Goal: Task Accomplishment & Management: Manage account settings

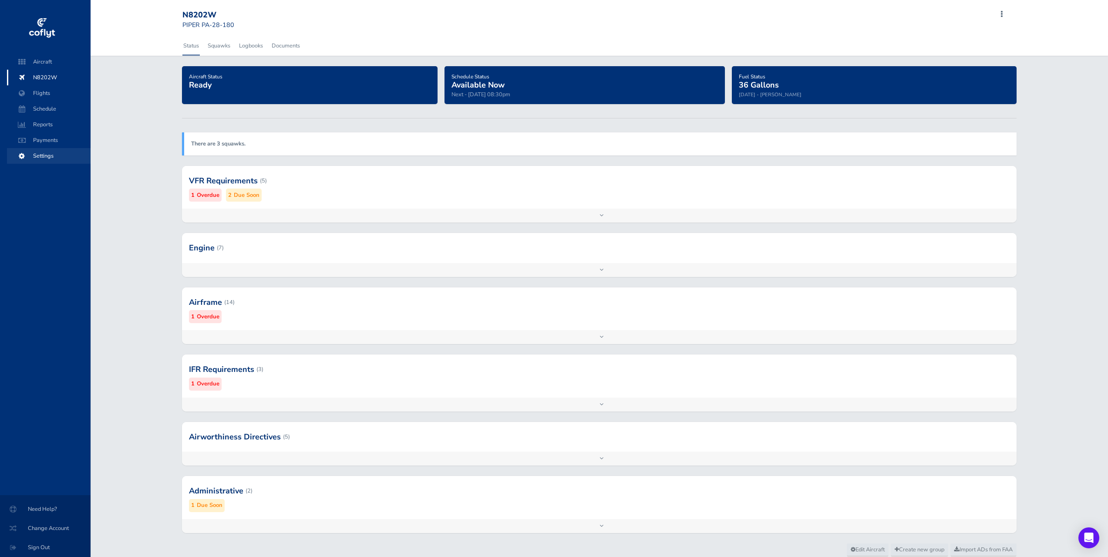
click at [53, 154] on span "Settings" at bounding box center [49, 156] width 66 height 16
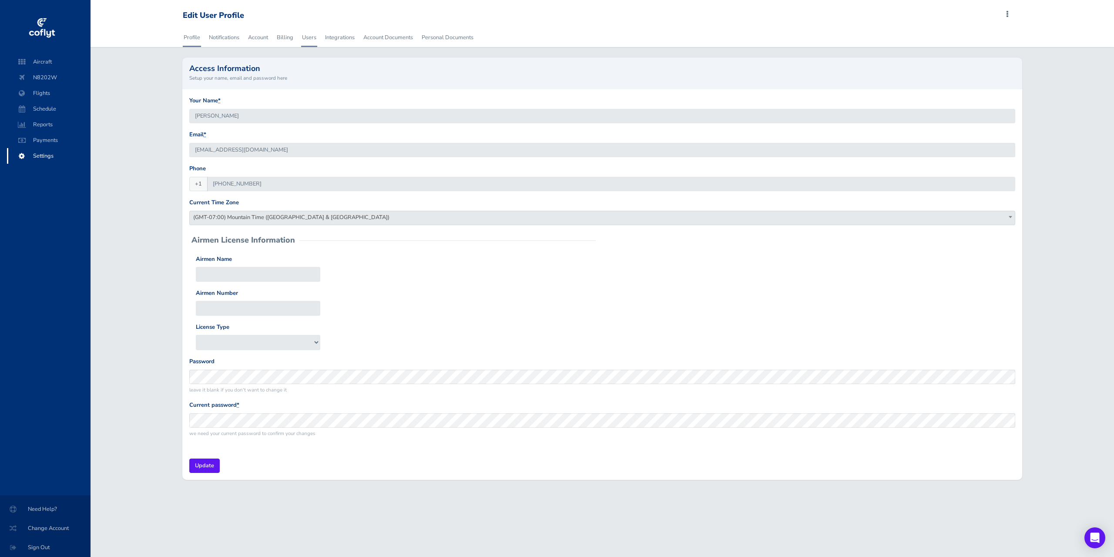
click at [313, 40] on link "Users" at bounding box center [309, 37] width 16 height 19
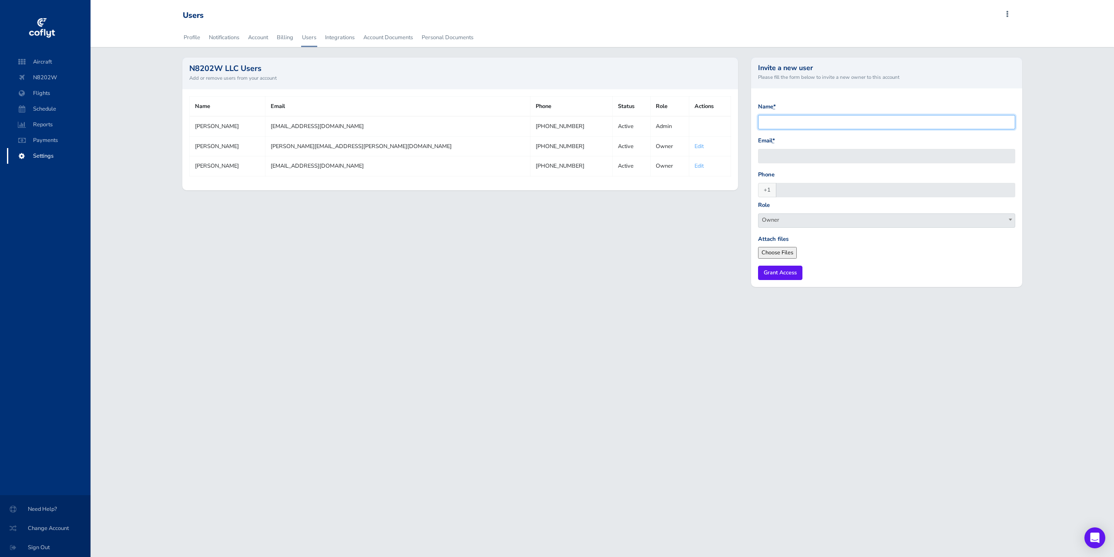
click at [808, 123] on input "Name *" at bounding box center [886, 122] width 257 height 14
type input "Greg Hendrix"
click at [774, 152] on input "Email *" at bounding box center [886, 156] width 257 height 14
paste input "Coogz97@gmail.com"
type input "coogz97@gmail.com"
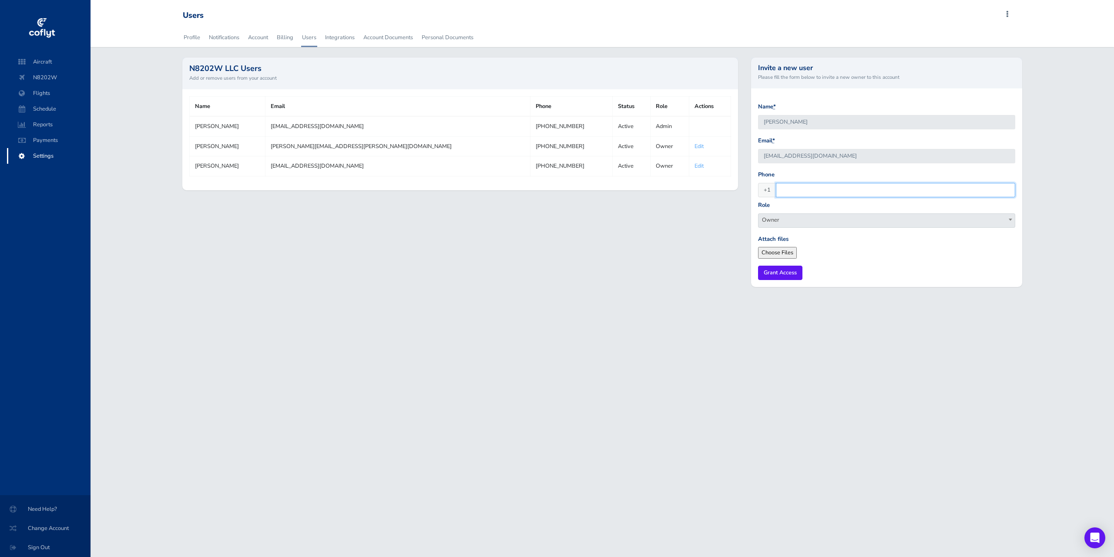
click at [809, 193] on input "Phone" at bounding box center [895, 190] width 239 height 14
type input "8016568092"
click at [881, 259] on form "Name * Greg Hendrix Email * coogz97@gmail.com Phone +1 8016568092 Role Owner A …" at bounding box center [886, 191] width 257 height 178
click at [781, 269] on input "Grant Access" at bounding box center [780, 273] width 44 height 14
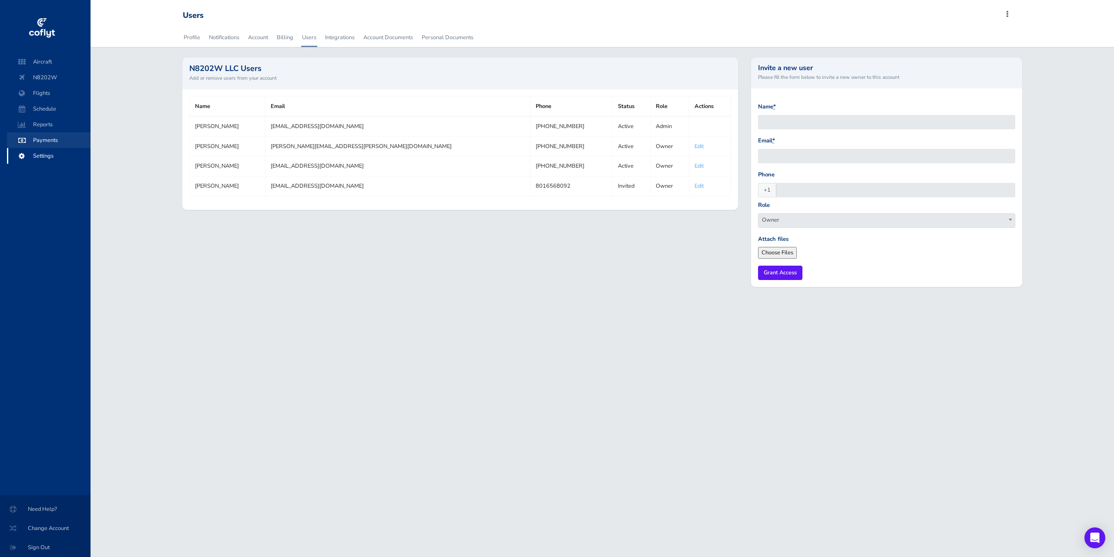
click at [41, 144] on span "Payments" at bounding box center [49, 140] width 66 height 16
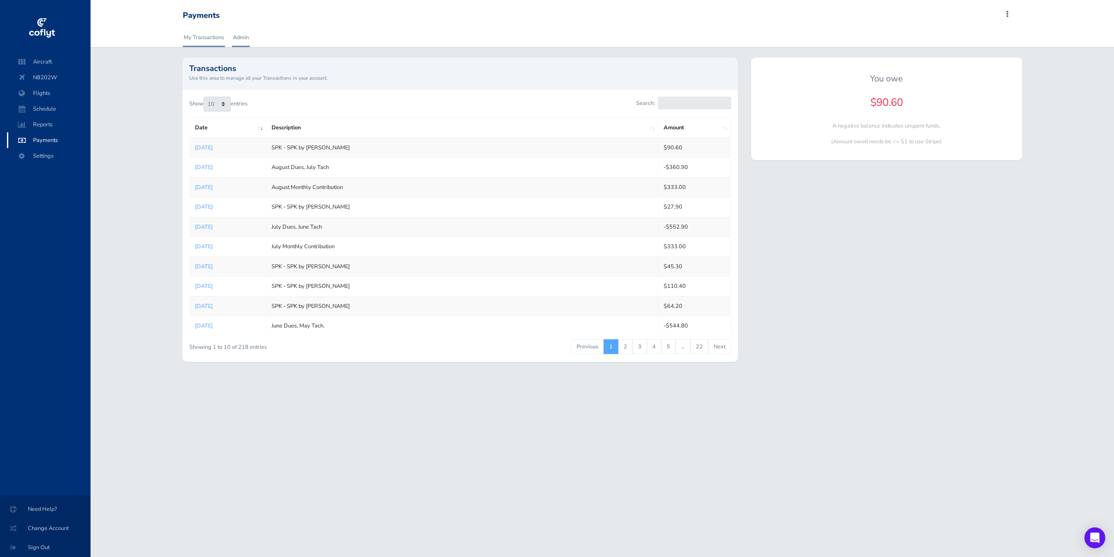
click at [235, 31] on link "Admin" at bounding box center [241, 37] width 18 height 19
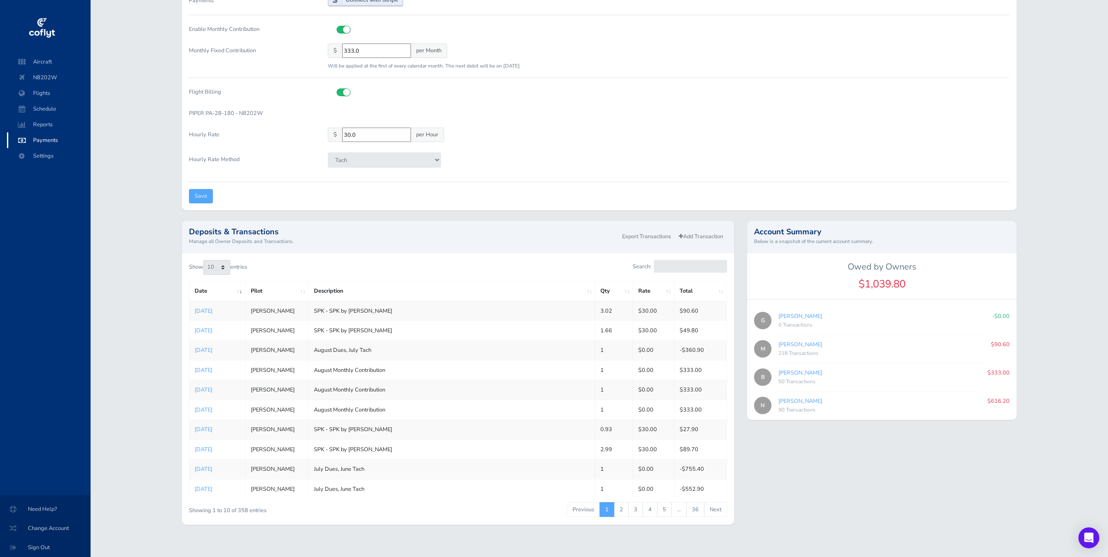
scroll to position [112, 0]
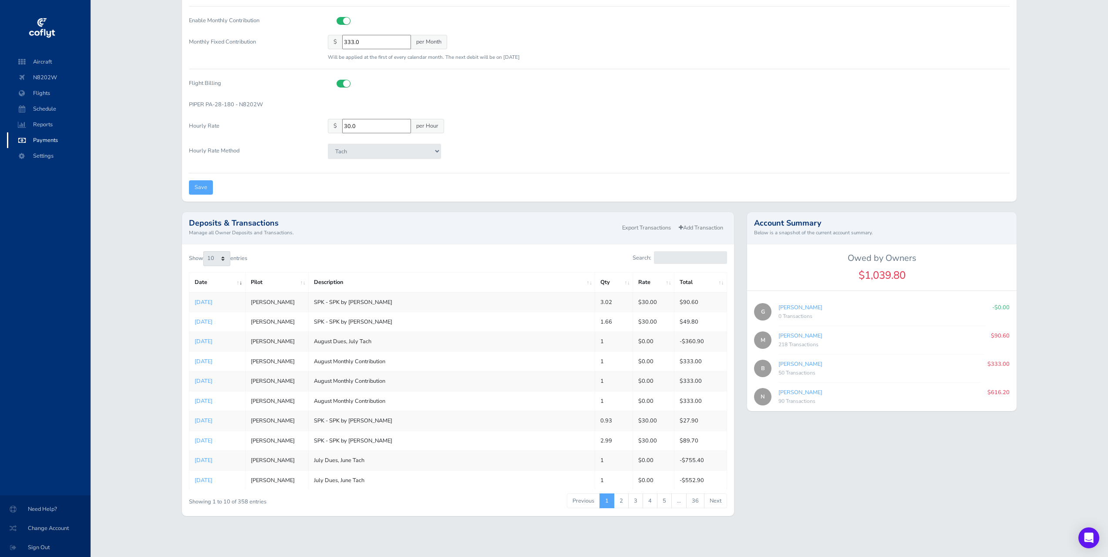
drag, startPoint x: 844, startPoint y: 495, endPoint x: 868, endPoint y: 372, distance: 125.2
click at [850, 488] on div "Account Summary Below is a snapshot of the current account summary. Owed by Own…" at bounding box center [881, 369] width 283 height 314
click at [699, 232] on link "Add Transaction" at bounding box center [701, 228] width 52 height 13
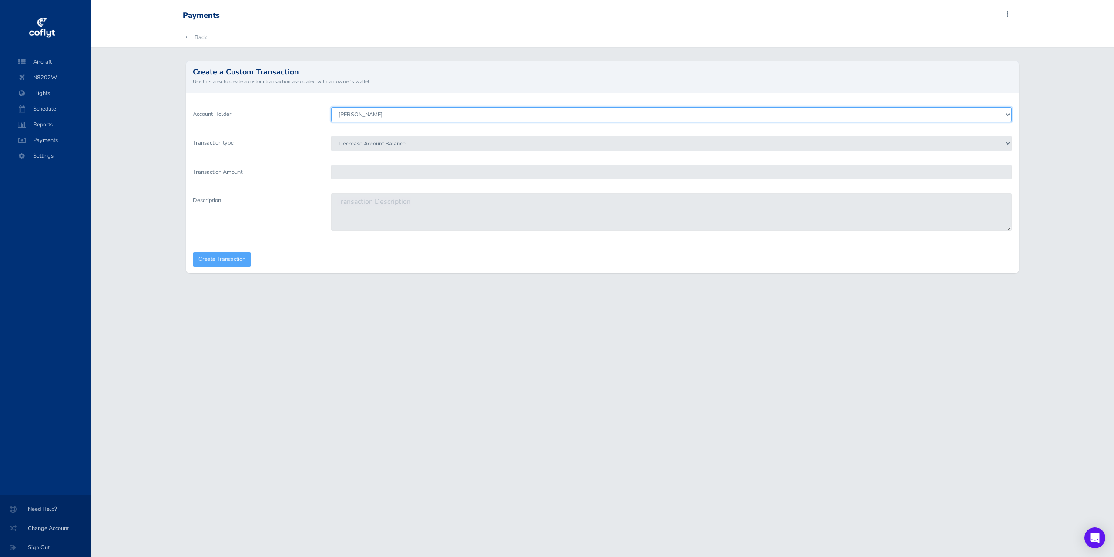
click at [416, 112] on select "[PERSON_NAME] [PERSON_NAME] [PERSON_NAME] [PERSON_NAME]" at bounding box center [671, 114] width 681 height 15
select select "7714"
click at [331, 107] on select "Morgan Dailey Nick Viera Bridger Allen Greg Hendrix" at bounding box center [671, 114] width 681 height 15
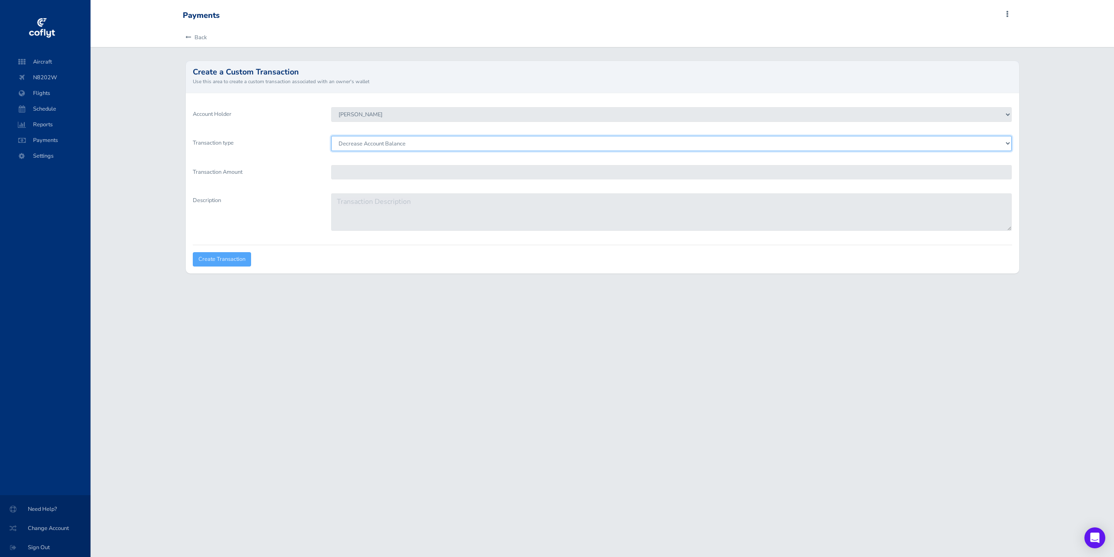
click at [369, 145] on select "Decrease Account Balance Increase Account Balance" at bounding box center [671, 143] width 681 height 15
click at [331, 136] on select "Decrease Account Balance Increase Account Balance" at bounding box center [671, 143] width 681 height 15
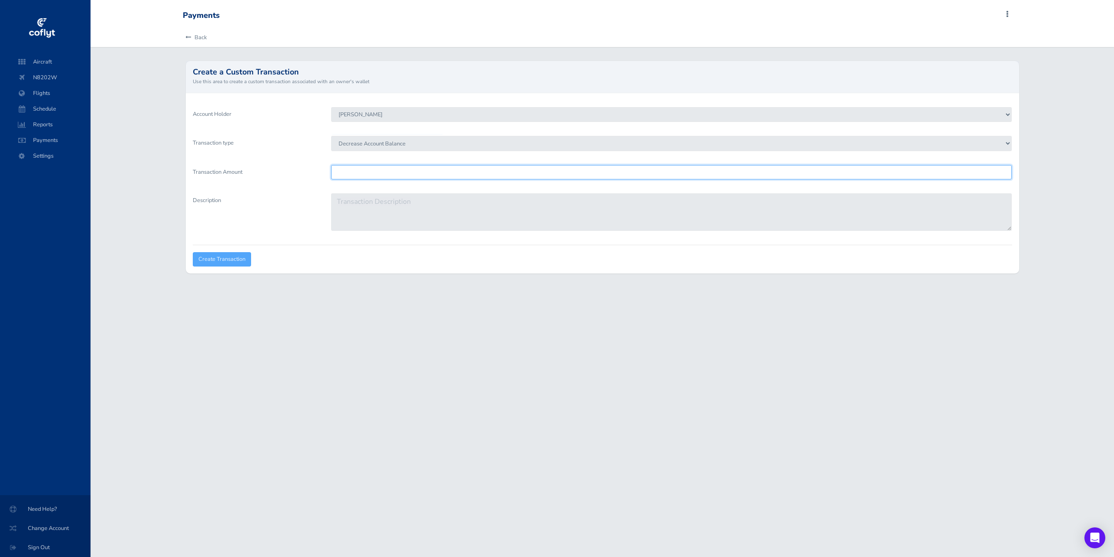
click at [357, 171] on input "Transaction Amount" at bounding box center [671, 172] width 681 height 14
paste input "566.40"
type input "566.40"
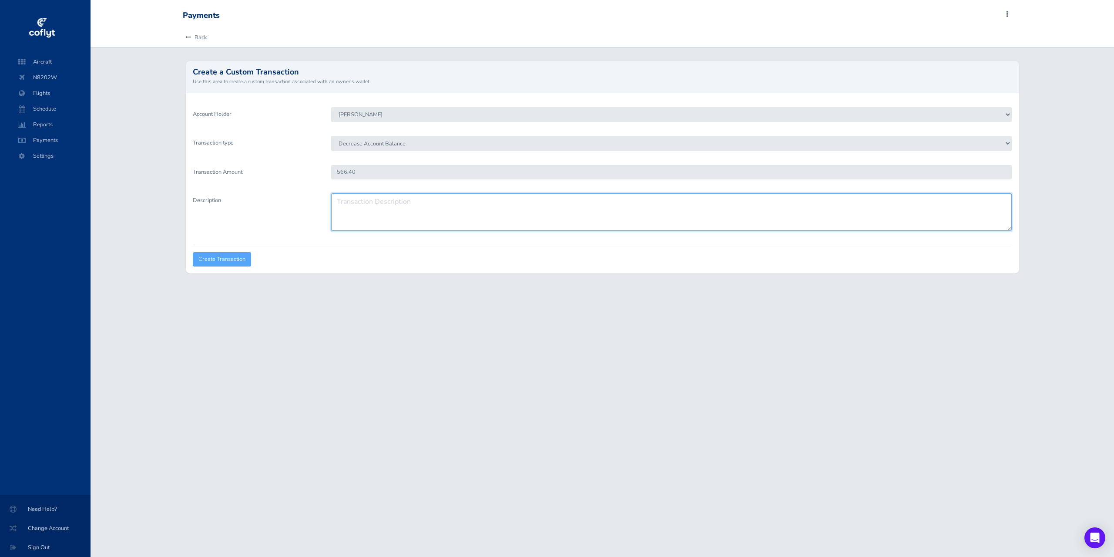
click at [381, 214] on textarea "Description" at bounding box center [671, 211] width 681 height 37
type textarea "August Dues, July Tach"
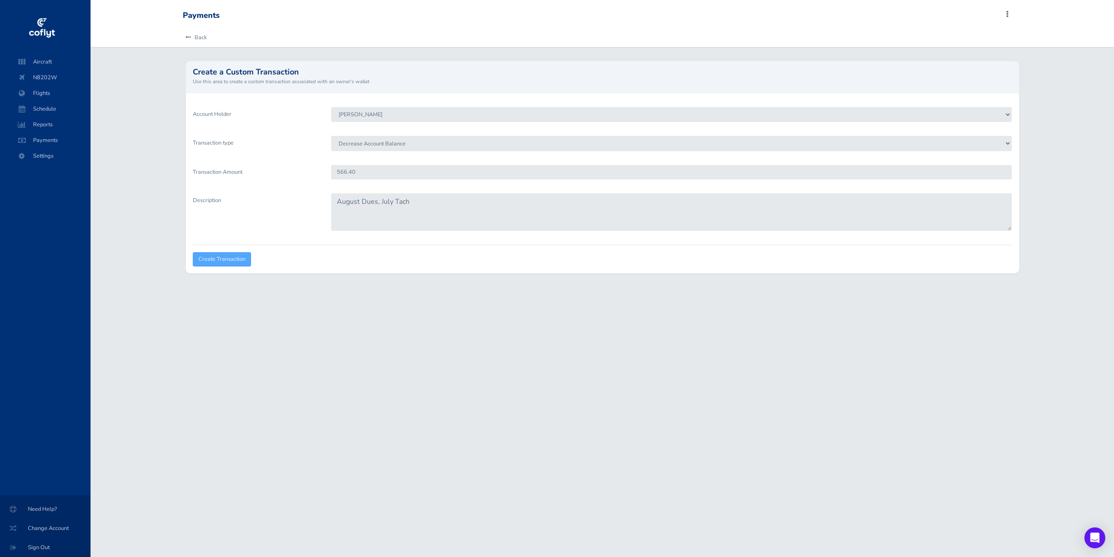
click at [429, 267] on div "Account Holder Morgan Dailey Nick Viera Bridger Allen Greg Hendrix Transaction …" at bounding box center [603, 183] width 834 height 180
click at [226, 258] on input "Create Transaction" at bounding box center [222, 259] width 58 height 14
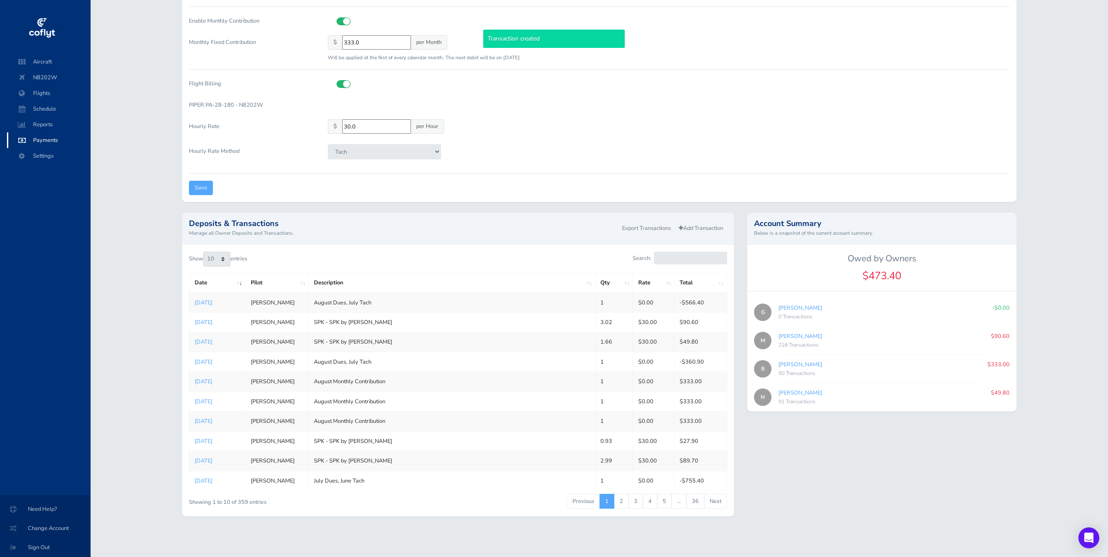
scroll to position [112, 0]
click at [709, 234] on link "Add Transaction" at bounding box center [701, 228] width 52 height 13
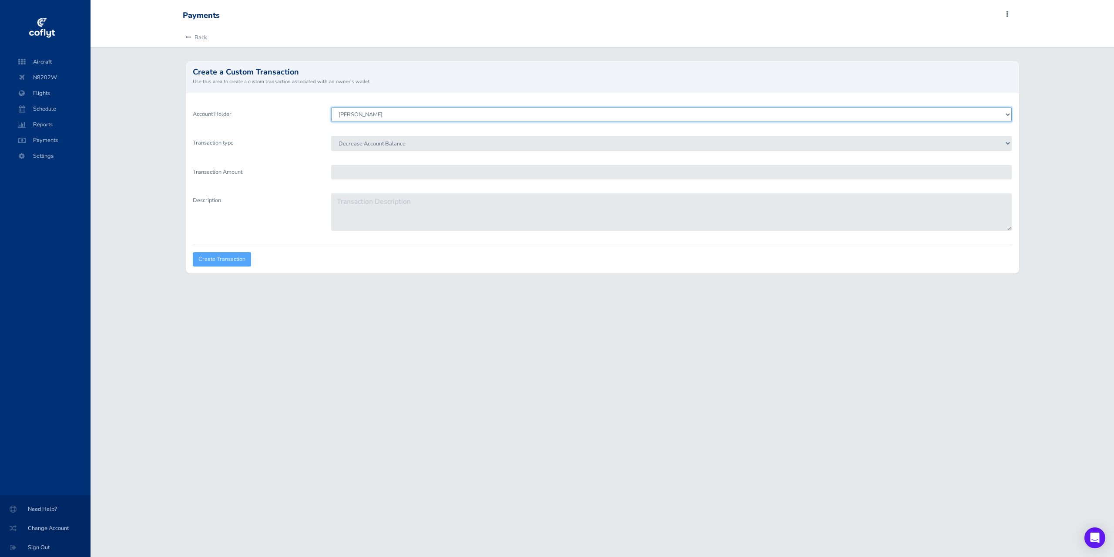
click at [393, 113] on select "Morgan Dailey Nick Viera Bridger Allen Greg Hendrix" at bounding box center [671, 114] width 681 height 15
select select "7857"
click at [331, 107] on select "Morgan Dailey Nick Viera Bridger Allen Greg Hendrix" at bounding box center [671, 114] width 681 height 15
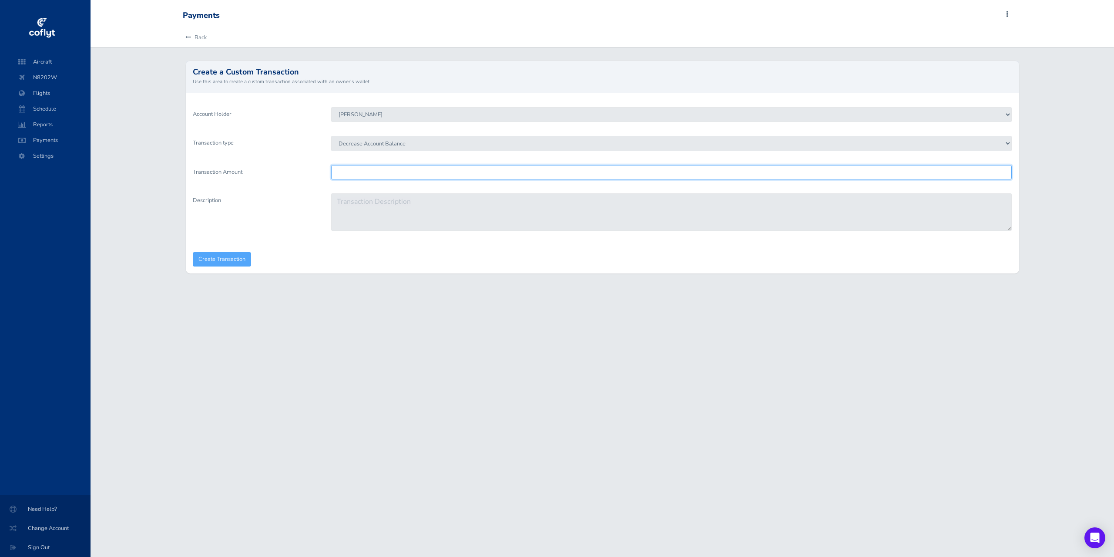
click at [380, 166] on input "Transaction Amount" at bounding box center [671, 172] width 681 height 14
type input "333"
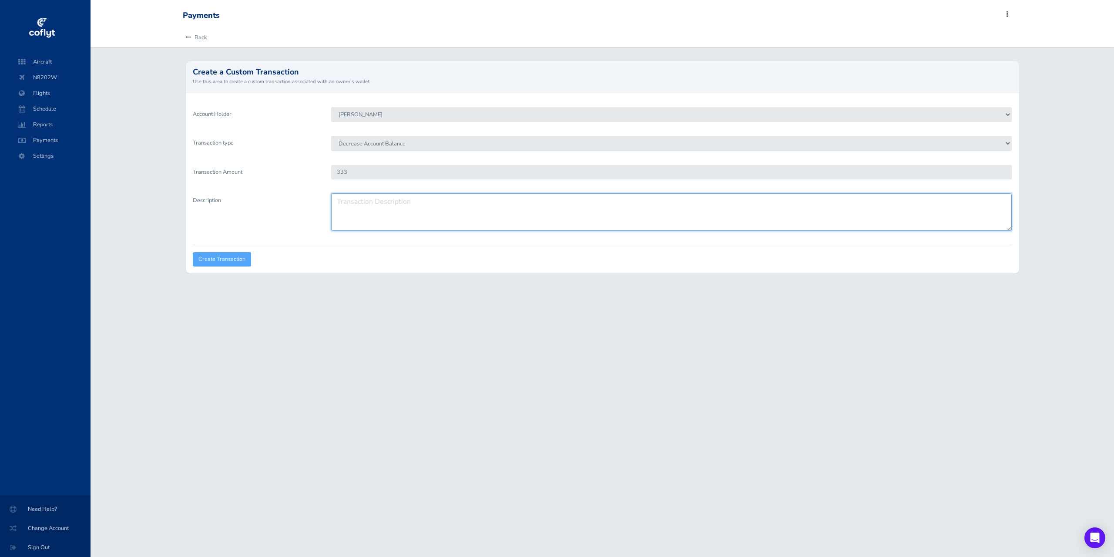
click at [379, 217] on textarea "Description" at bounding box center [671, 211] width 681 height 37
type textarea "August Dues"
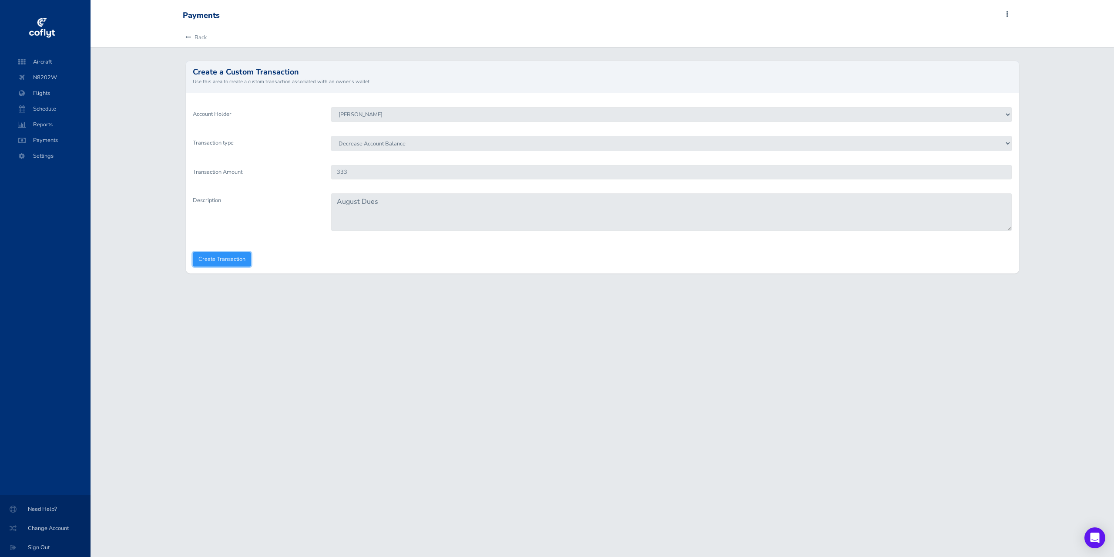
click at [238, 259] on input "Create Transaction" at bounding box center [222, 259] width 58 height 14
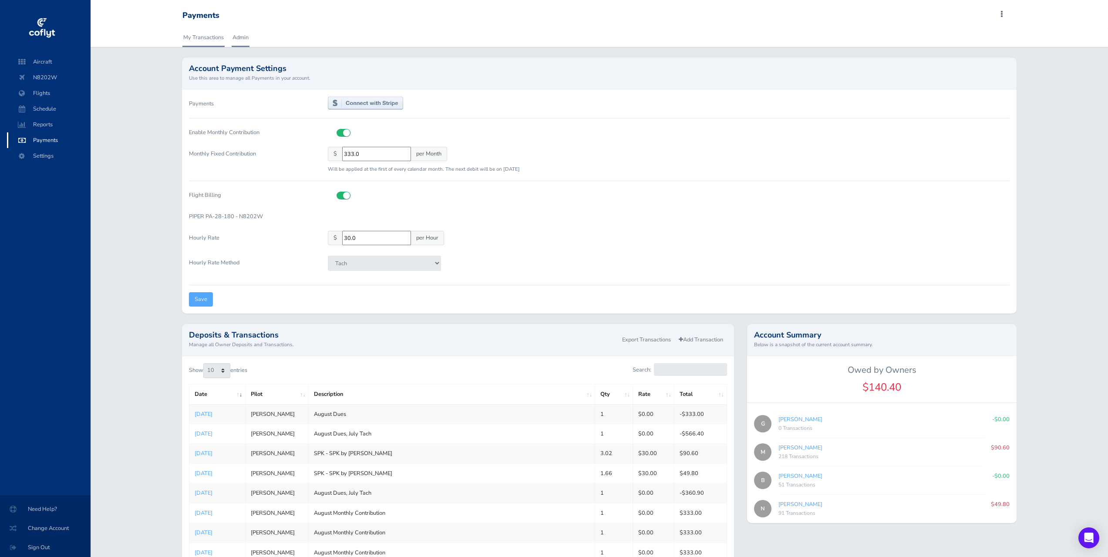
click at [196, 37] on link "My Transactions" at bounding box center [203, 37] width 42 height 19
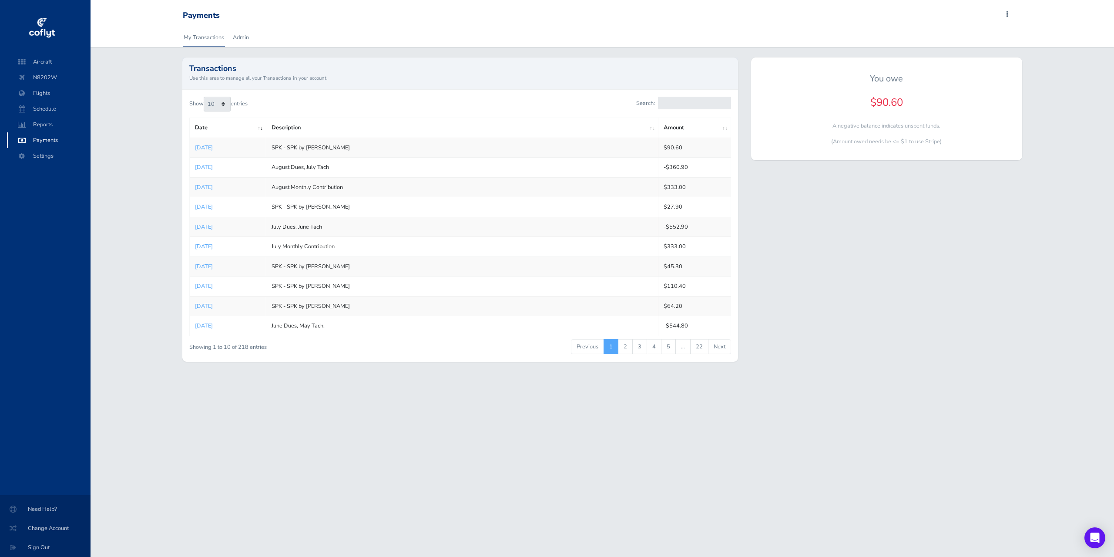
click at [44, 165] on li at bounding box center [49, 165] width 84 height 3
click at [44, 148] on span "Payments" at bounding box center [49, 140] width 66 height 16
click at [247, 37] on link "Admin" at bounding box center [241, 37] width 18 height 19
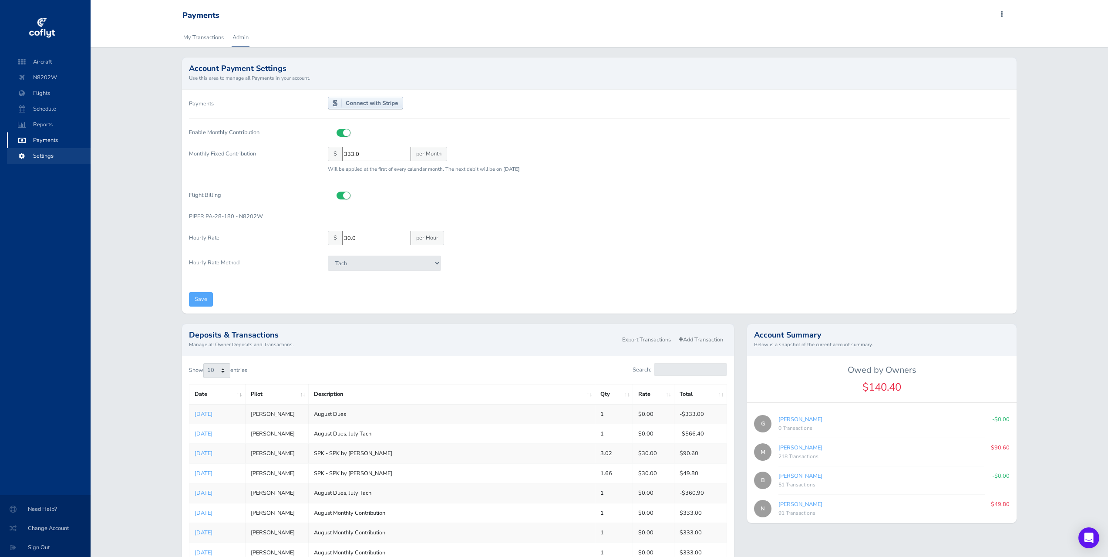
click at [33, 151] on span "Settings" at bounding box center [49, 156] width 66 height 16
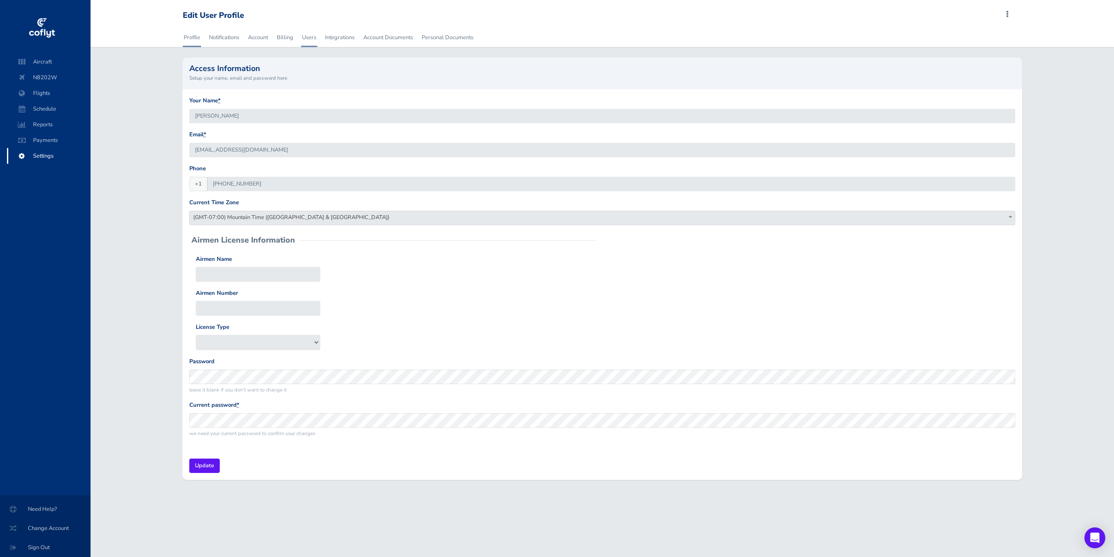
click at [309, 38] on link "Users" at bounding box center [309, 37] width 16 height 19
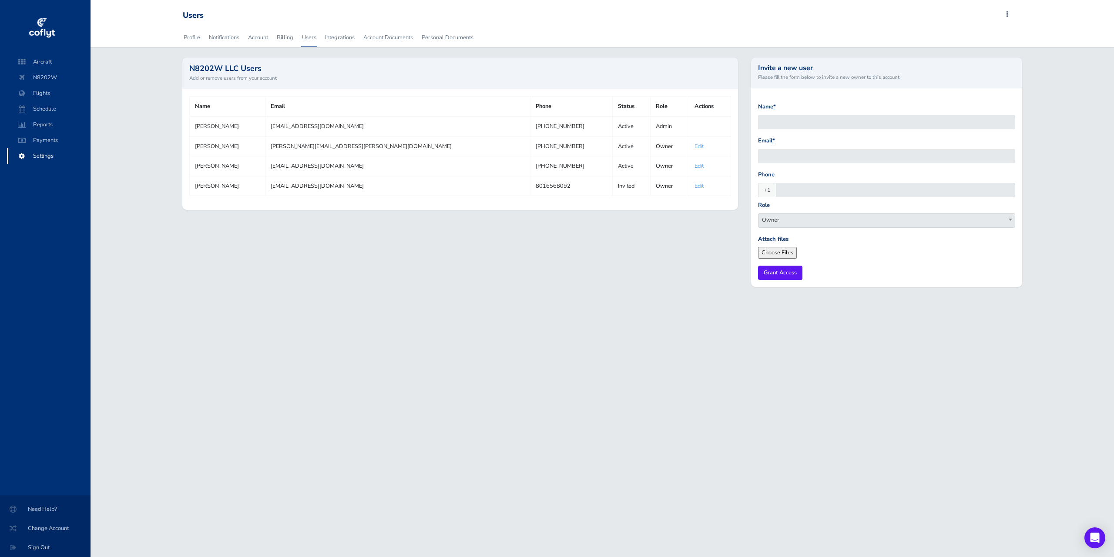
click at [695, 165] on link "Edit" at bounding box center [699, 166] width 9 height 8
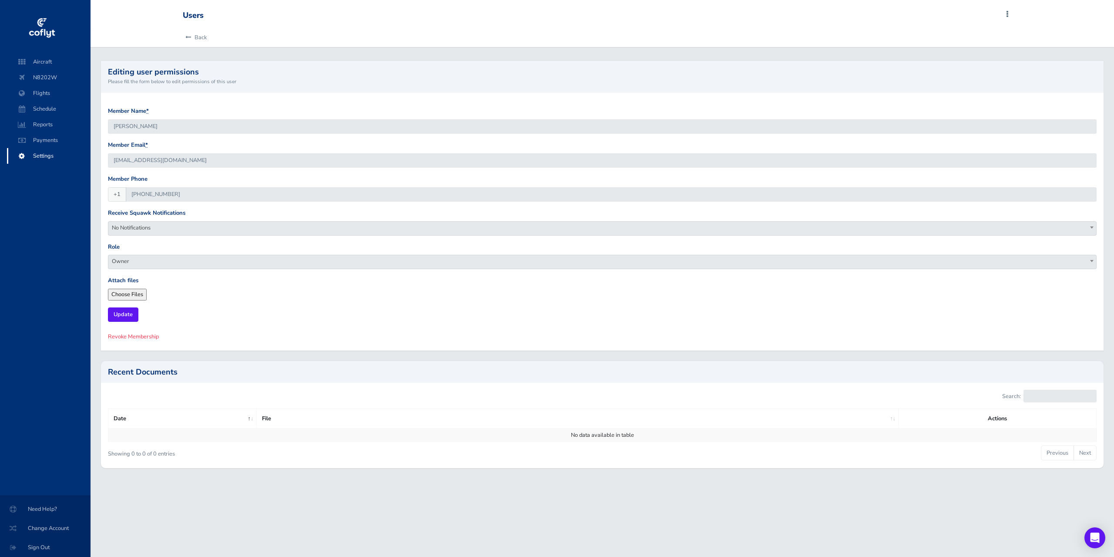
click at [155, 336] on span "Revoke Membership" at bounding box center [133, 337] width 51 height 8
click at [130, 337] on link "Are you sure?" at bounding box center [129, 336] width 42 height 13
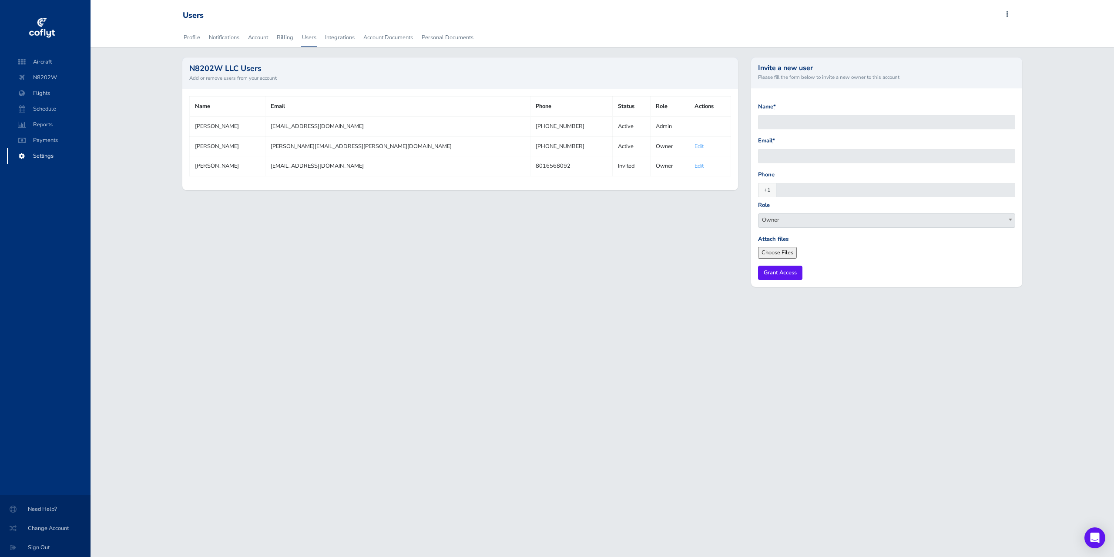
drag, startPoint x: 313, startPoint y: 252, endPoint x: 479, endPoint y: 227, distance: 168.3
click at [317, 252] on div "N8202W LLC Users Add or remove users from your account Name Email Phone Status …" at bounding box center [460, 177] width 569 height 240
click at [54, 141] on span "Payments" at bounding box center [49, 140] width 66 height 16
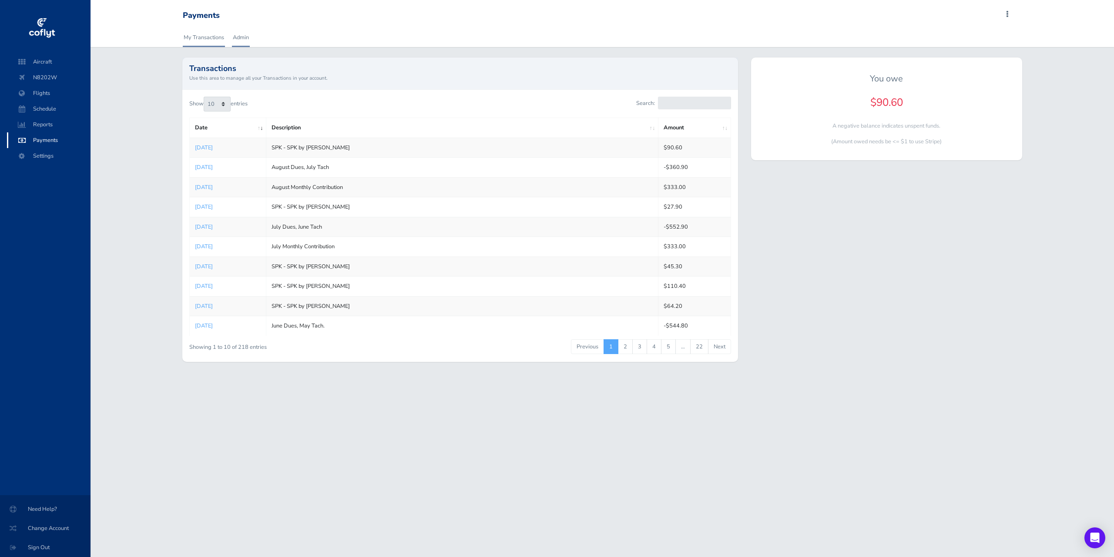
click at [238, 37] on link "Admin" at bounding box center [241, 37] width 18 height 19
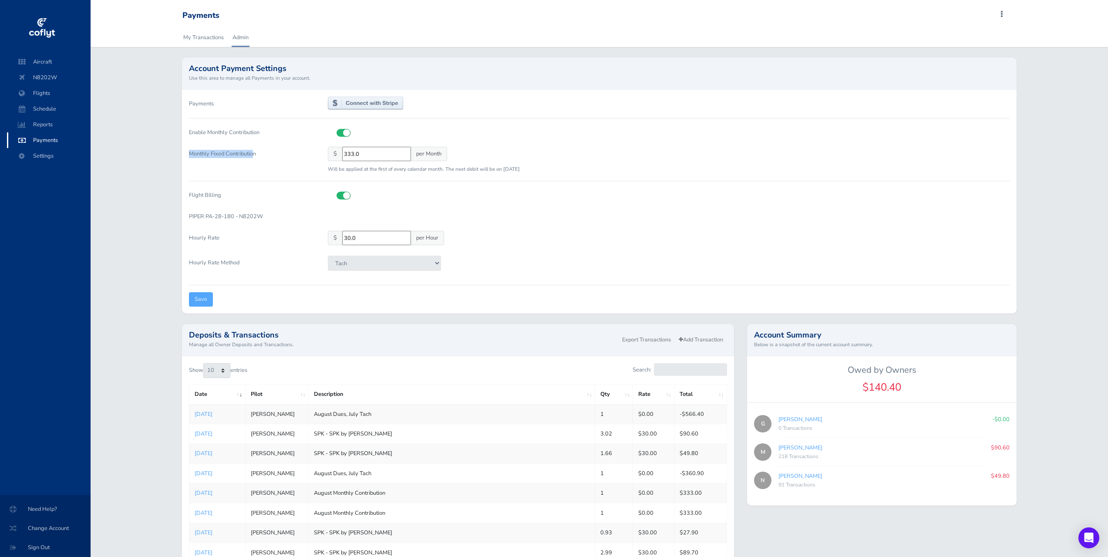
drag, startPoint x: 185, startPoint y: 156, endPoint x: 254, endPoint y: 160, distance: 68.9
click at [254, 160] on label "Monthly Fixed Contribution" at bounding box center [251, 160] width 139 height 27
click at [342, 160] on input "333.0" at bounding box center [376, 154] width 69 height 14
click at [49, 88] on span "Flights" at bounding box center [49, 93] width 66 height 16
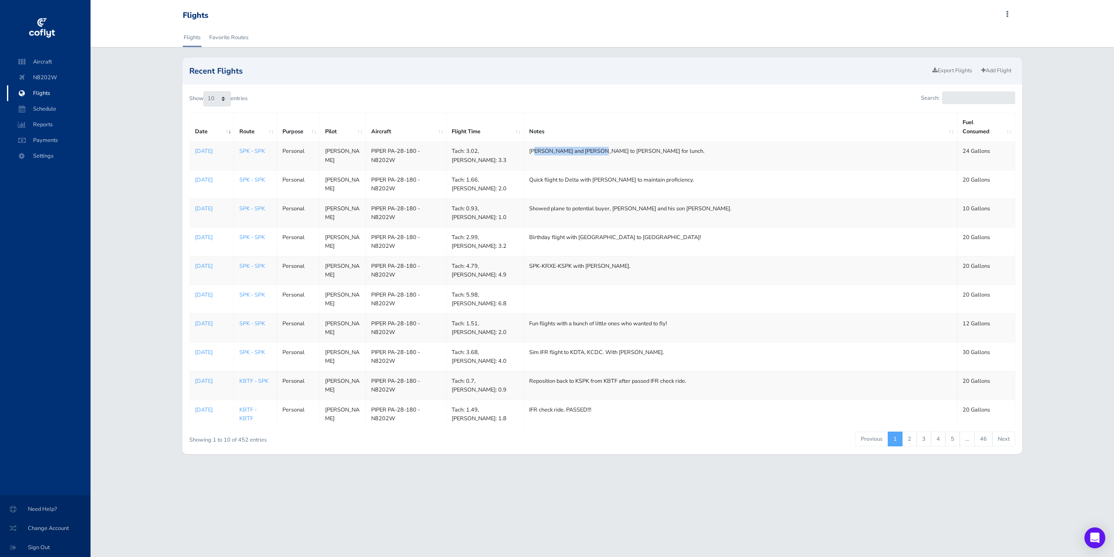
drag, startPoint x: 537, startPoint y: 152, endPoint x: 603, endPoint y: 160, distance: 66.6
click at [602, 160] on td "Morgan and Brenton to Wendover for lunch." at bounding box center [741, 155] width 434 height 29
click at [603, 160] on td "Morgan and Brenton to Wendover for lunch." at bounding box center [741, 155] width 434 height 29
click at [1012, 73] on link "Add Flight" at bounding box center [997, 70] width 38 height 13
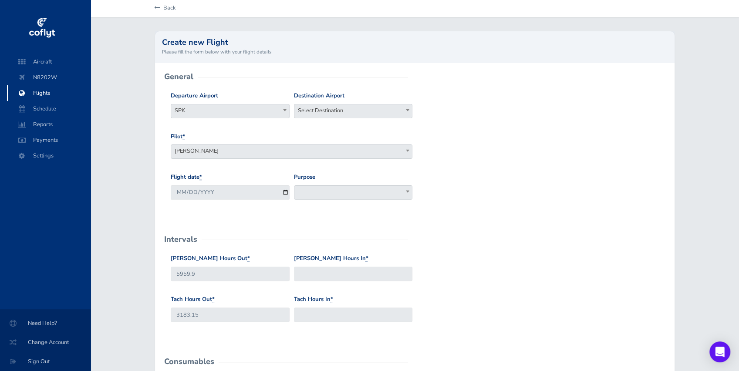
scroll to position [29, 0]
click at [323, 113] on span "Select Destination" at bounding box center [353, 111] width 118 height 12
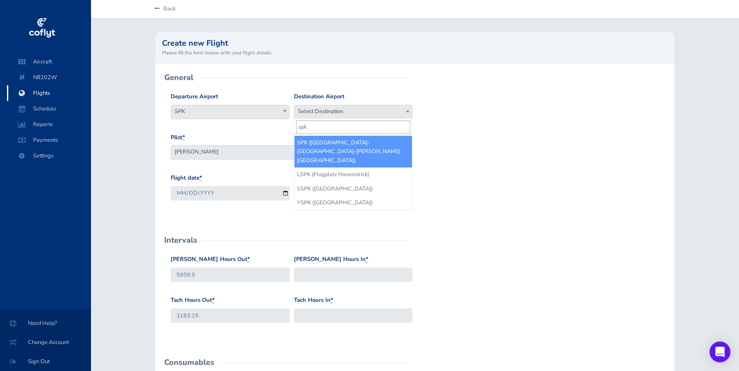
type input "spk"
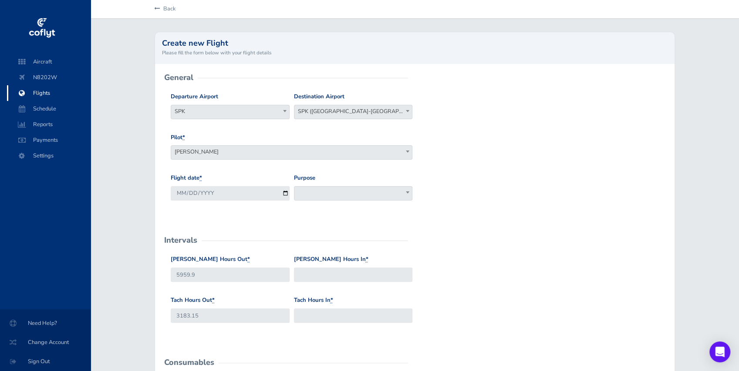
select select "SPK"
click at [518, 129] on div "Departure Airport Select Departure SPK SPK Destination Airport Select Destinati…" at bounding box center [414, 112] width 492 height 41
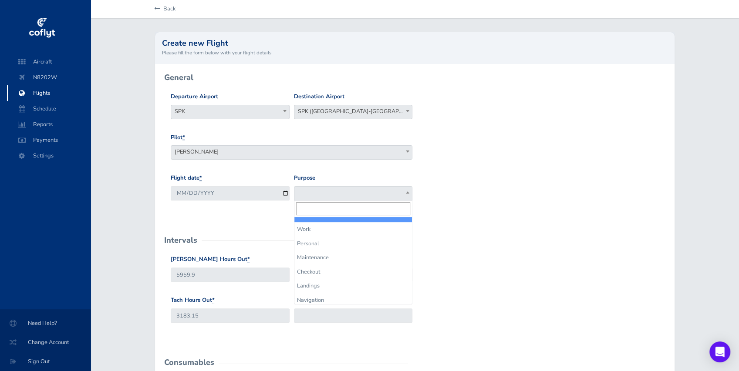
click at [337, 192] on span at bounding box center [353, 193] width 119 height 14
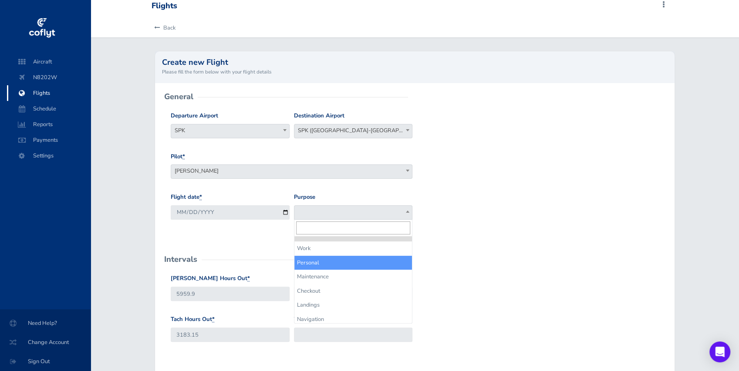
scroll to position [0, 0]
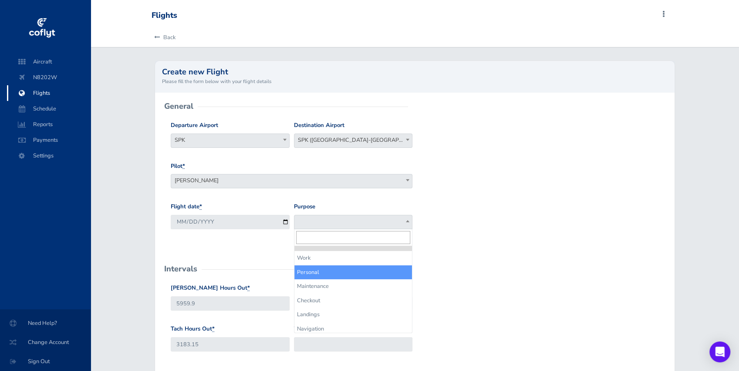
select select "Personal"
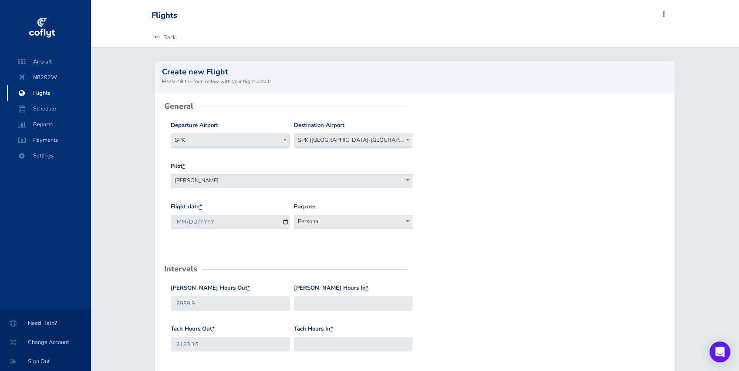
click at [560, 204] on div "Flight date * 2025-08-20 Purpose Work Personal Maintenance Checkout Landings Na…" at bounding box center [414, 222] width 492 height 41
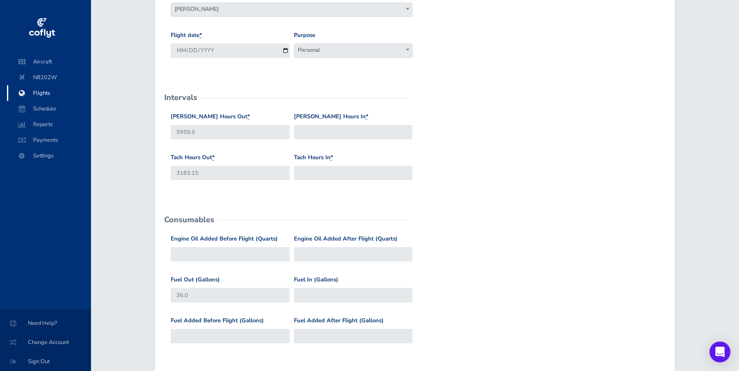
scroll to position [174, 0]
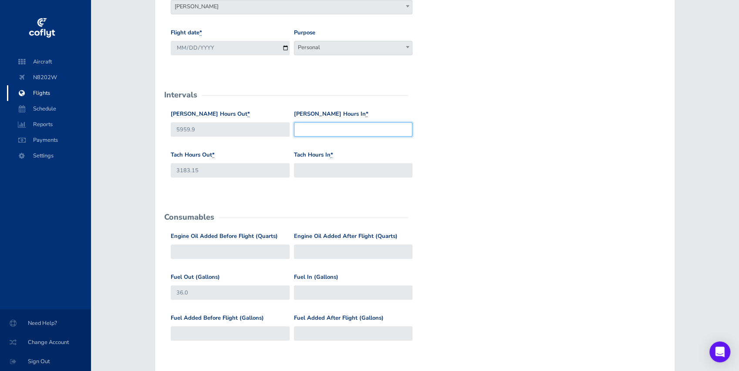
click at [301, 125] on input "Hobbs Hours In *" at bounding box center [353, 129] width 119 height 14
click at [330, 174] on input "Tach Hours In *" at bounding box center [353, 170] width 119 height 14
type input "3185.15"
click at [529, 157] on div "Tach Hours Out * 3183.15 Tach Hours In * 3185.15" at bounding box center [414, 171] width 492 height 41
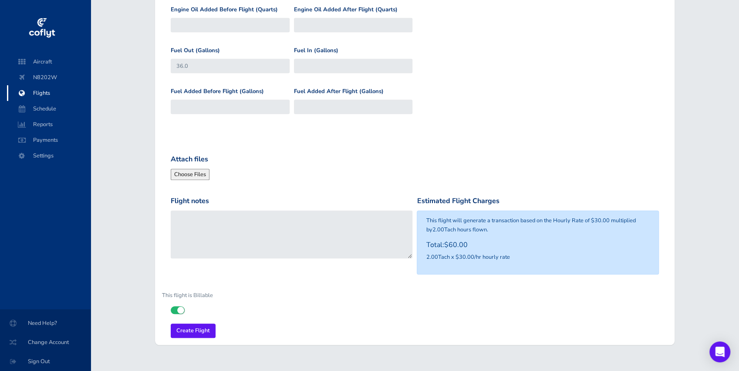
scroll to position [418, 0]
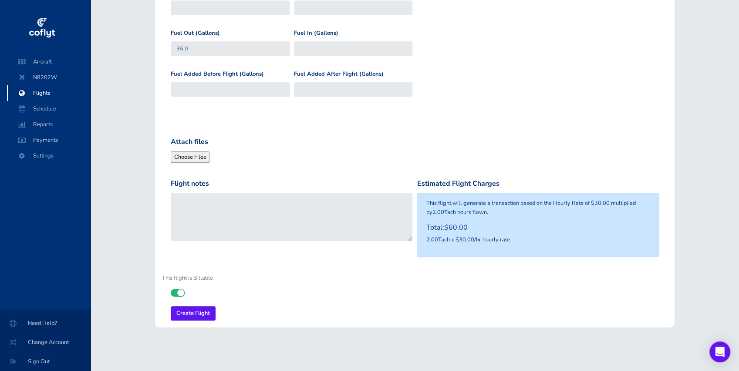
drag, startPoint x: 428, startPoint y: 203, endPoint x: 502, endPoint y: 212, distance: 74.9
click at [502, 212] on p "This flight will generate a transaction based on the Hourly Rate of $30.00 mult…" at bounding box center [537, 208] width 223 height 18
drag, startPoint x: 502, startPoint y: 212, endPoint x: 508, endPoint y: 210, distance: 6.2
click at [503, 212] on p "This flight will generate a transaction based on the Hourly Rate of $30.00 mult…" at bounding box center [537, 208] width 223 height 18
click at [587, 203] on p "This flight will generate a transaction based on the Hourly Rate of $30.00 mult…" at bounding box center [537, 208] width 223 height 18
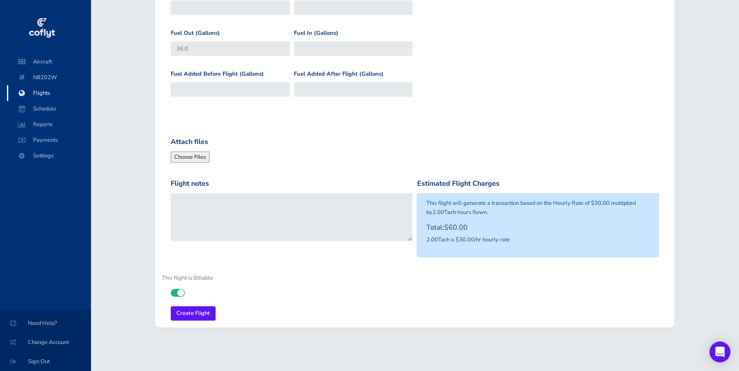
drag, startPoint x: 589, startPoint y: 203, endPoint x: 610, endPoint y: 215, distance: 24.4
click at [610, 214] on p "This flight will generate a transaction based on the Hourly Rate of $30.00 mult…" at bounding box center [537, 208] width 223 height 18
click at [610, 215] on p "This flight will generate a transaction based on the Hourly Rate of $30.00 mult…" at bounding box center [537, 208] width 223 height 18
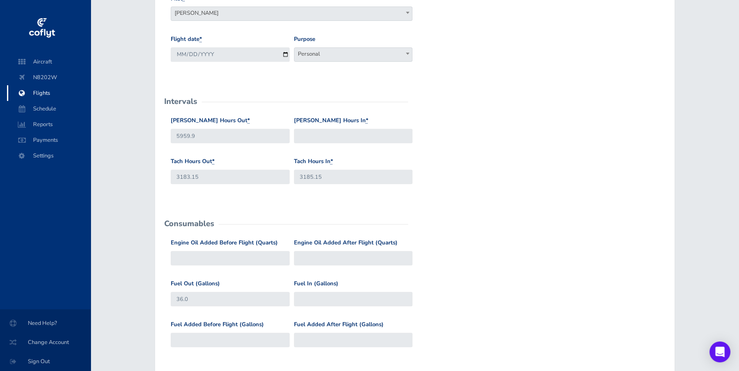
scroll to position [157, 0]
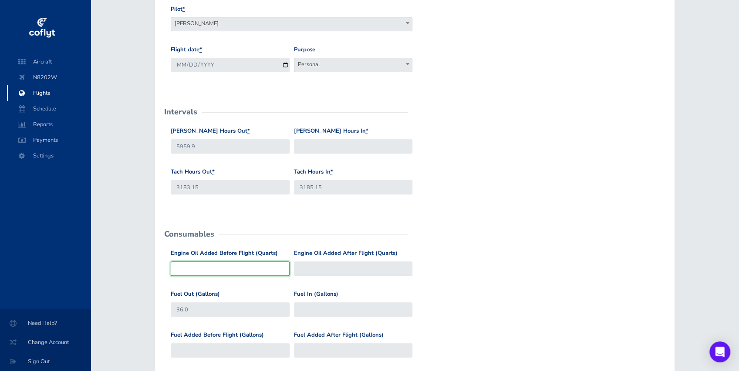
click at [232, 267] on input "Engine Oil Added Before Flight (Quarts)" at bounding box center [230, 269] width 119 height 14
type input "1"
click at [570, 247] on form "General Departure Airport Select Departure SPK SPK Destination Airport Select D…" at bounding box center [414, 266] width 505 height 633
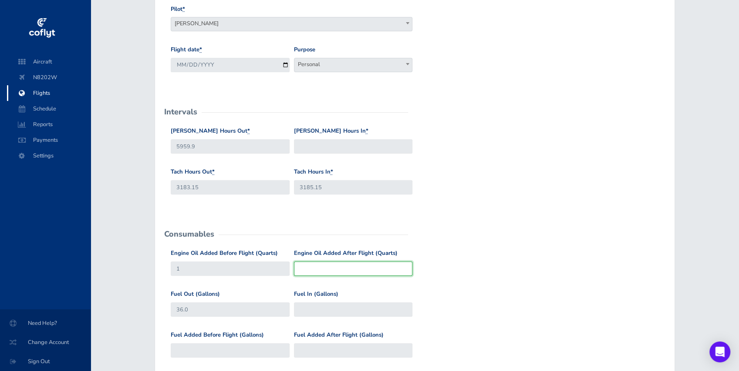
click at [353, 265] on input "Engine Oil Added After Flight (Quarts)" at bounding box center [353, 269] width 119 height 14
type input "0"
click at [525, 250] on div "Engine Oil Added Before Flight (Quarts) 1 Engine Oil Added After Flight (Quarts…" at bounding box center [414, 269] width 492 height 41
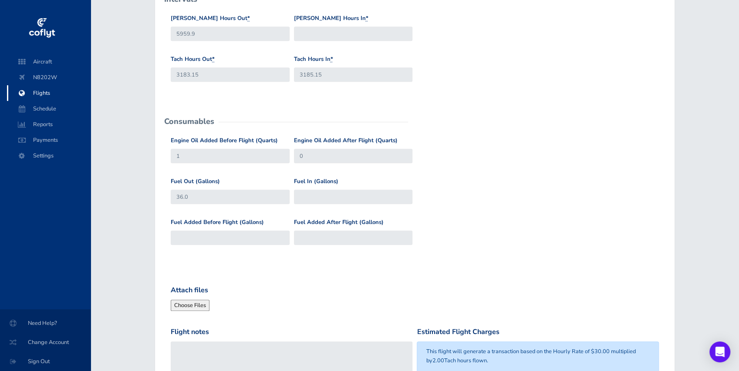
scroll to position [273, 0]
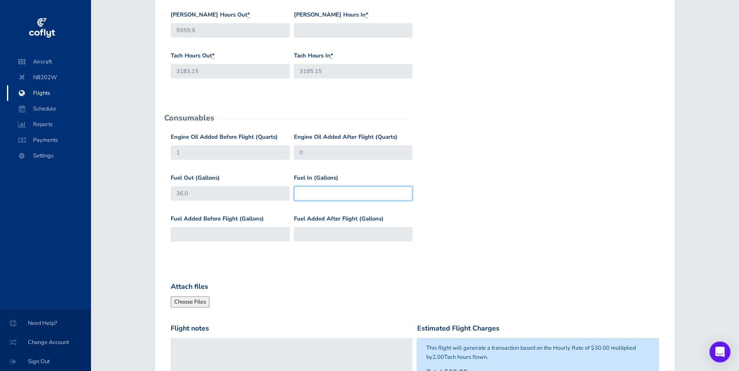
click at [324, 192] on input "Fuel In (Gallons)" at bounding box center [353, 193] width 119 height 14
type input "20"
click at [557, 205] on div "Fuel Out (Gallons) 36.0 Fuel In (Gallons) 20" at bounding box center [414, 194] width 492 height 41
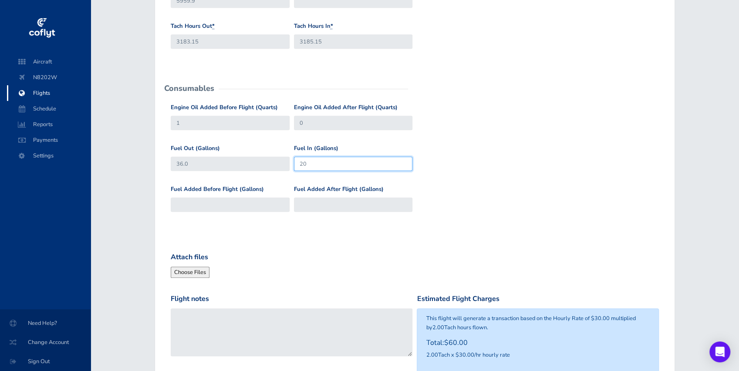
scroll to position [331, 0]
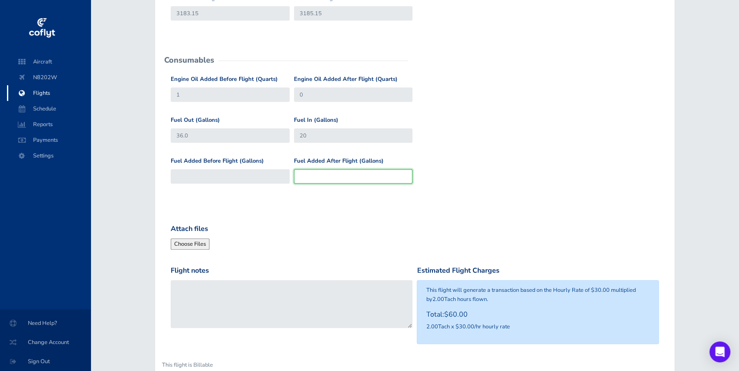
click at [338, 178] on input "Fuel Added After Flight (Gallons)" at bounding box center [353, 176] width 119 height 14
type input "16"
click at [676, 231] on div "Create new Flight Please fill the form below with your flight details General D…" at bounding box center [415, 77] width 540 height 703
click at [47, 76] on span "N8202W" at bounding box center [49, 78] width 66 height 16
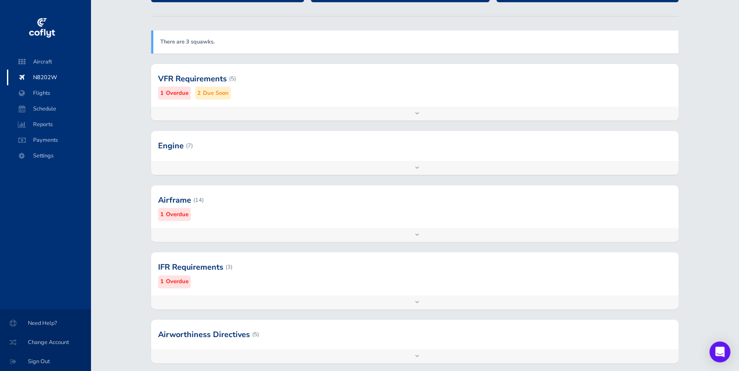
scroll to position [58, 0]
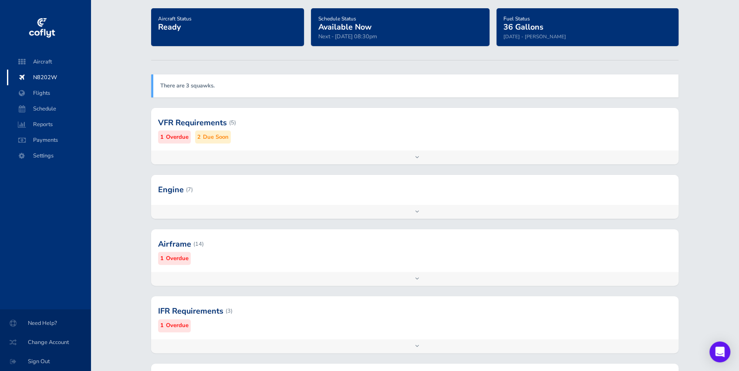
click at [350, 124] on div at bounding box center [414, 122] width 527 height 43
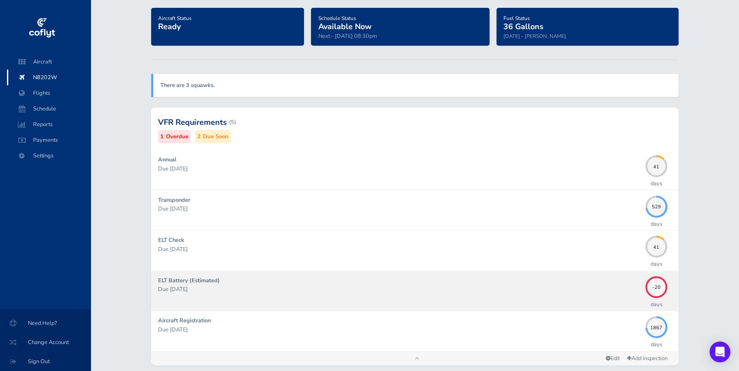
scroll to position [87, 0]
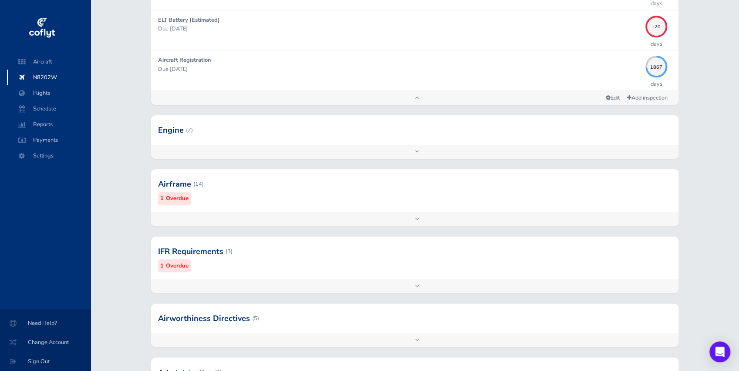
click at [321, 124] on div at bounding box center [414, 130] width 527 height 30
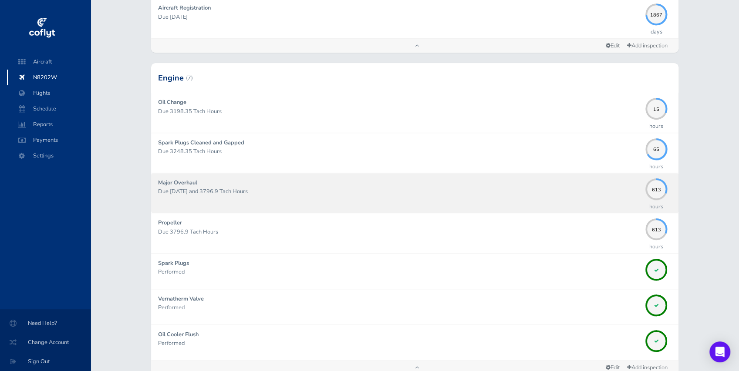
scroll to position [285, 0]
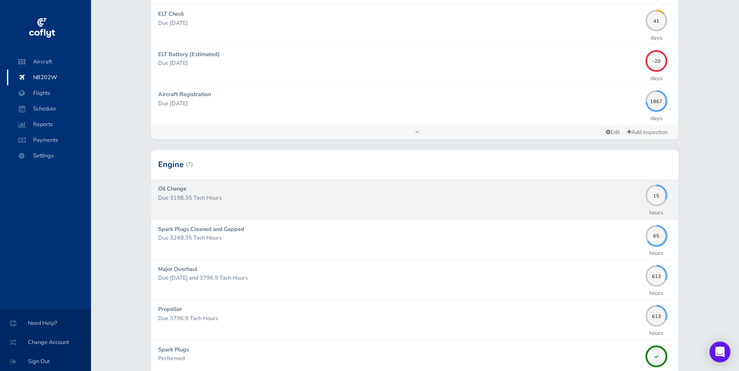
click at [232, 185] on div "Oil Change Due 3198.35 Tach Hours" at bounding box center [399, 199] width 483 height 29
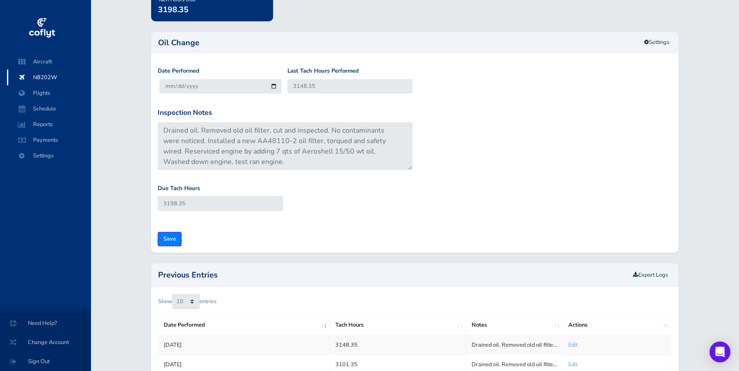
scroll to position [58, 0]
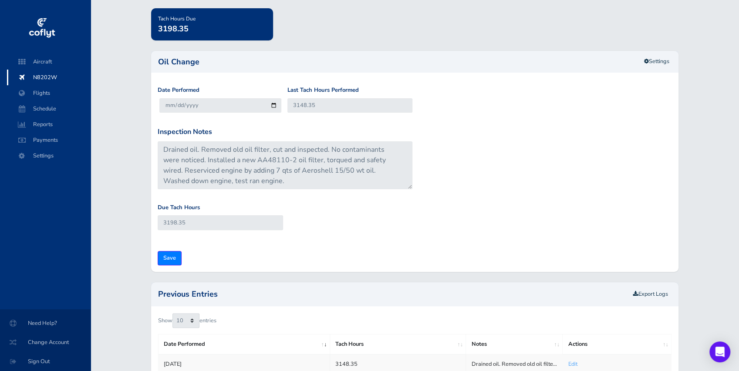
click at [519, 225] on div "Due Tach Hours 3198.35" at bounding box center [414, 223] width 518 height 41
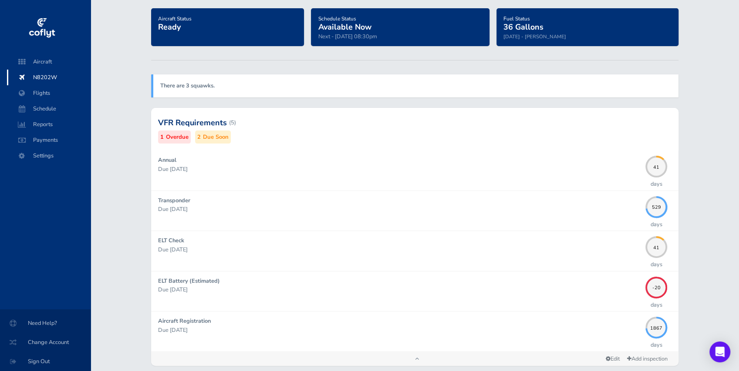
scroll to position [285, 0]
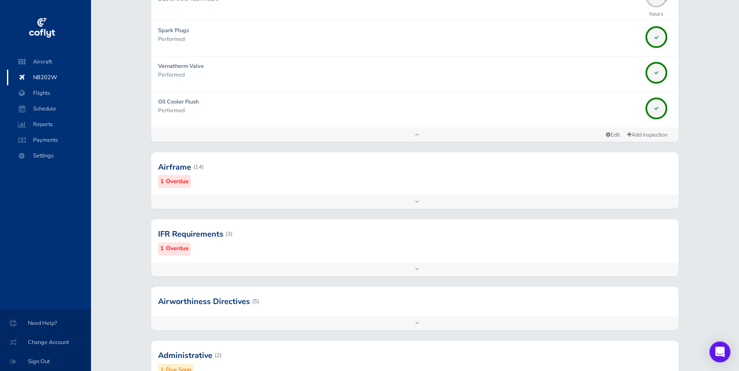
click at [305, 184] on div at bounding box center [414, 167] width 527 height 43
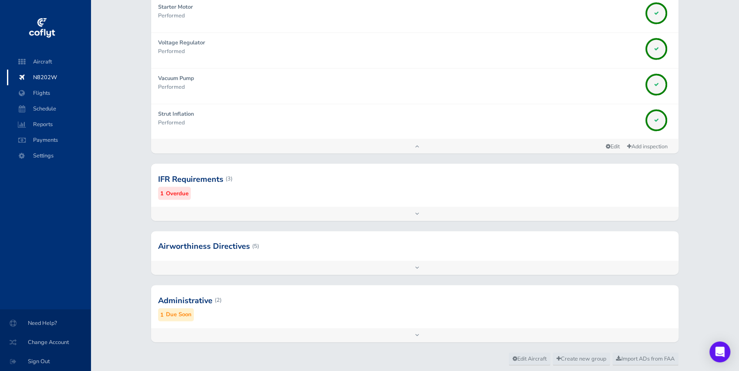
scroll to position [1184, 0]
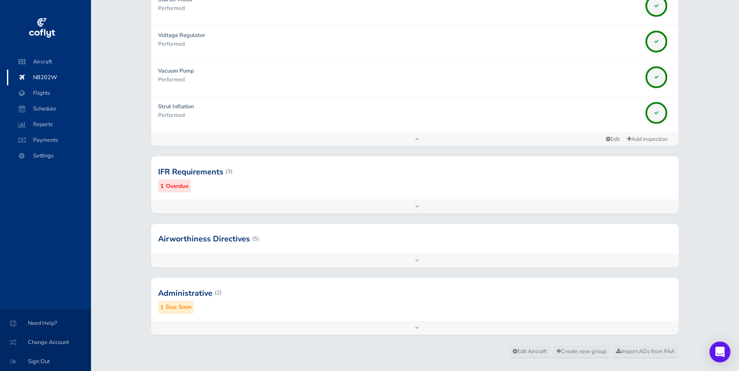
click at [411, 182] on div at bounding box center [414, 171] width 527 height 43
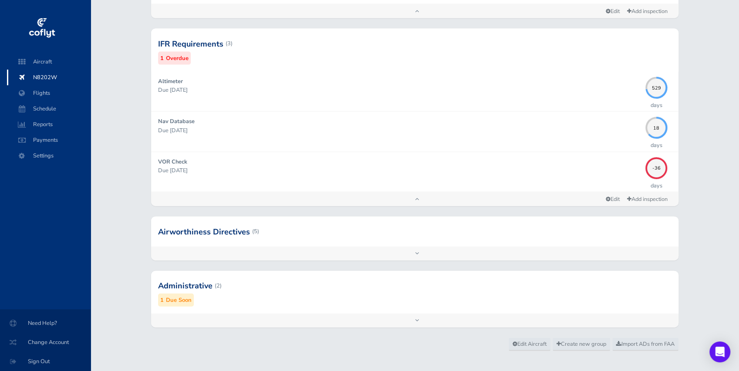
scroll to position [1319, 0]
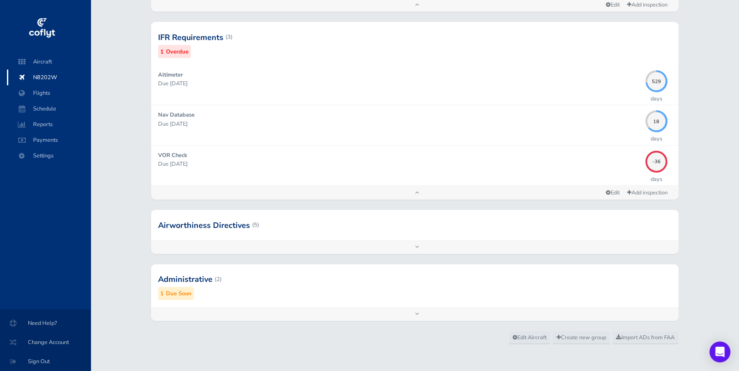
click at [340, 290] on div at bounding box center [414, 279] width 527 height 43
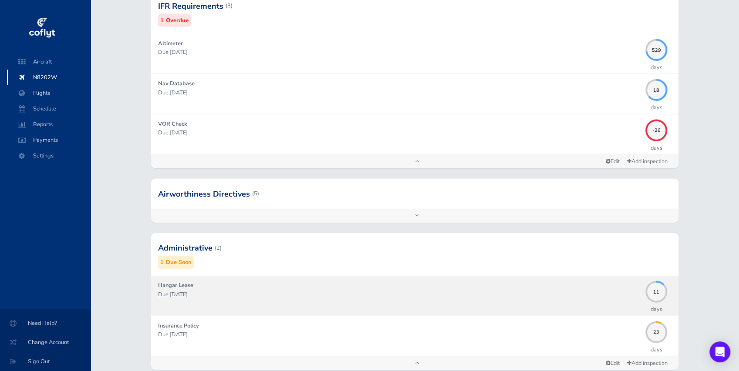
scroll to position [1399, 0]
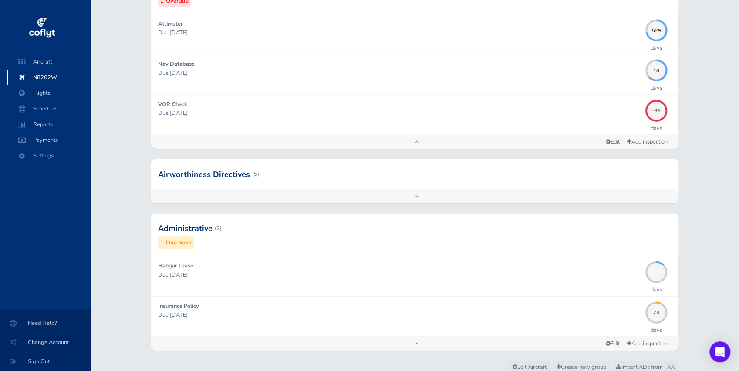
click at [397, 172] on div at bounding box center [414, 174] width 527 height 30
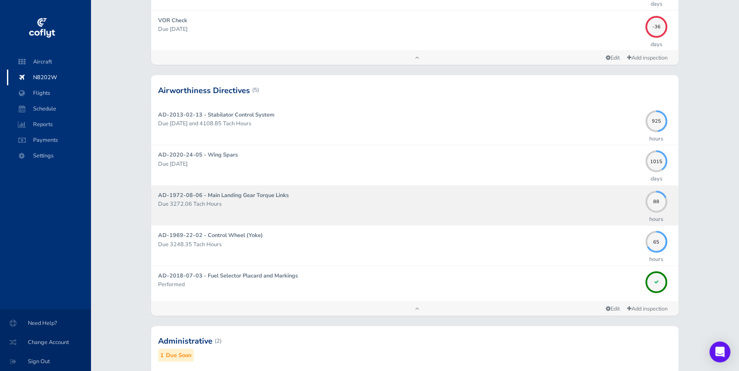
scroll to position [1457, 0]
